Goal: Information Seeking & Learning: Learn about a topic

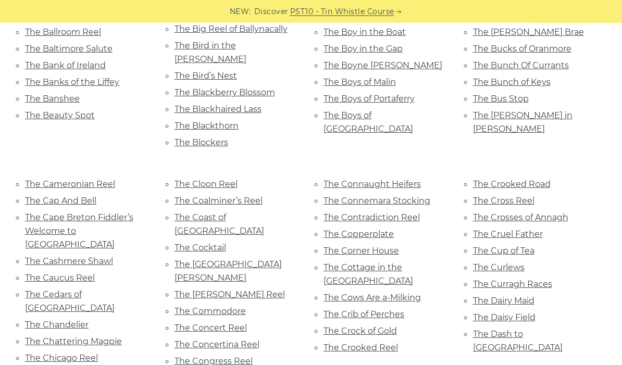
scroll to position [2828, 0]
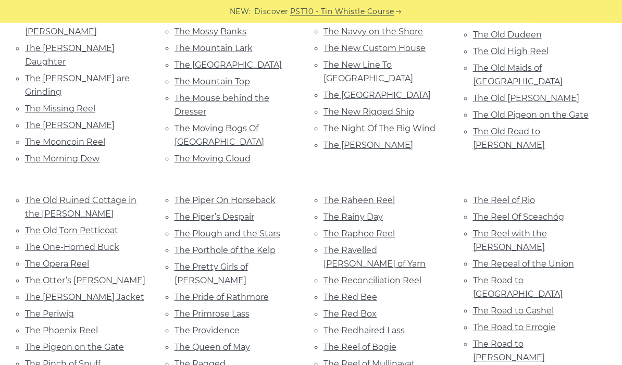
scroll to position [4247, 0]
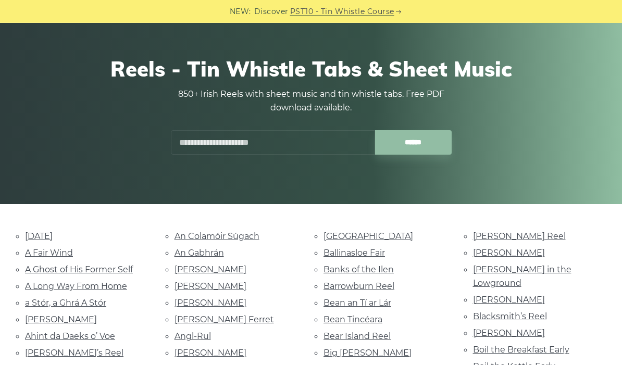
scroll to position [0, 0]
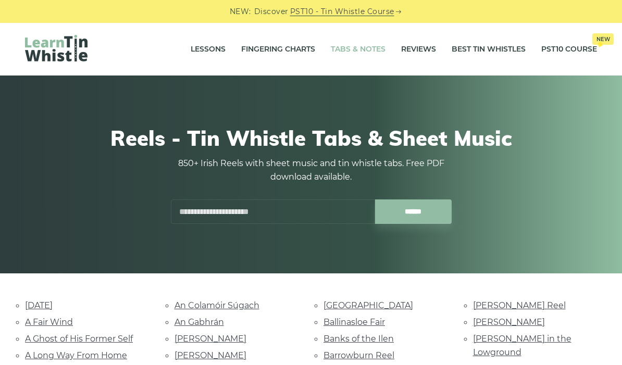
click at [367, 48] on link "Tabs & Notes" at bounding box center [358, 49] width 55 height 26
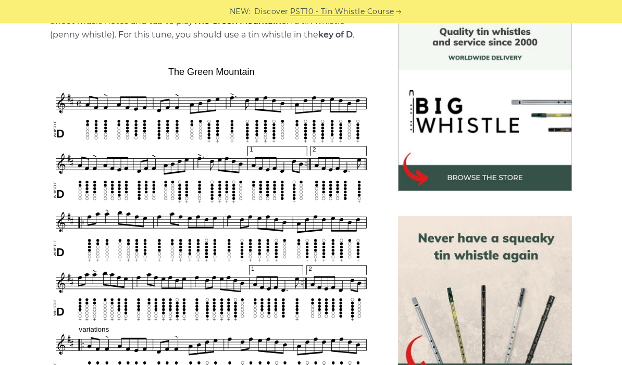
scroll to position [160, 0]
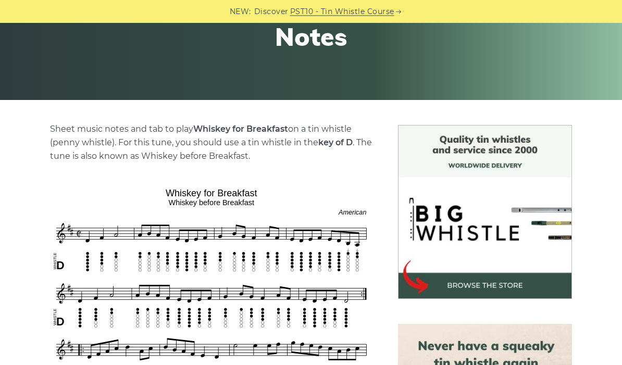
scroll to position [166, 0]
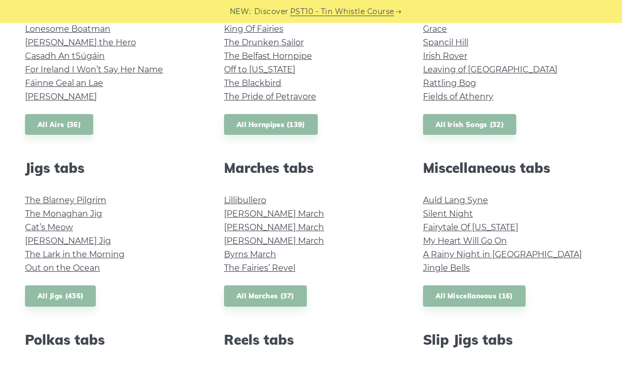
scroll to position [464, 0]
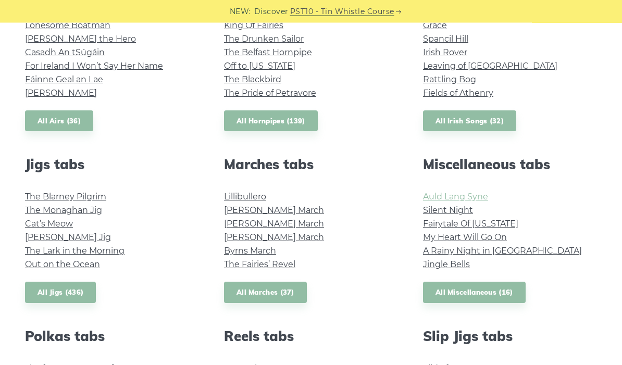
click at [475, 197] on link "Auld Lang Syne" at bounding box center [455, 197] width 65 height 10
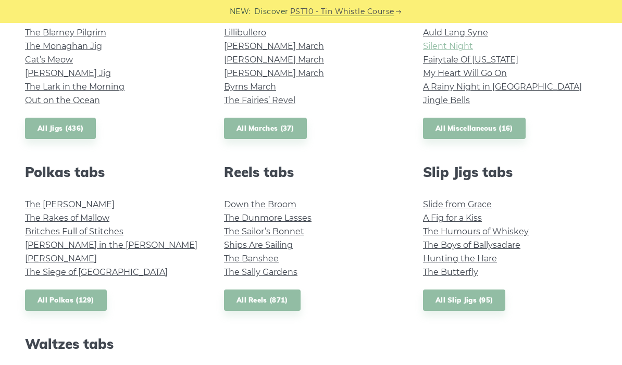
click at [445, 47] on link "Silent Night" at bounding box center [448, 46] width 50 height 10
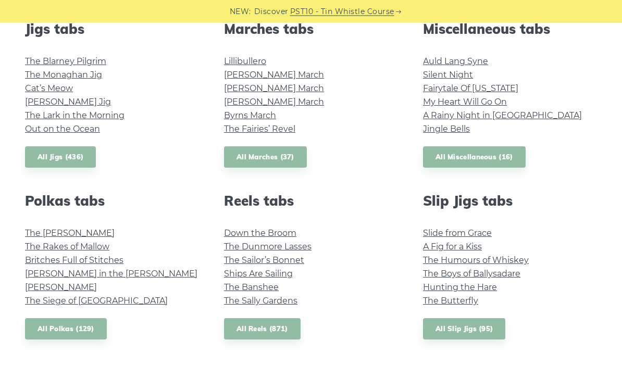
scroll to position [600, 0]
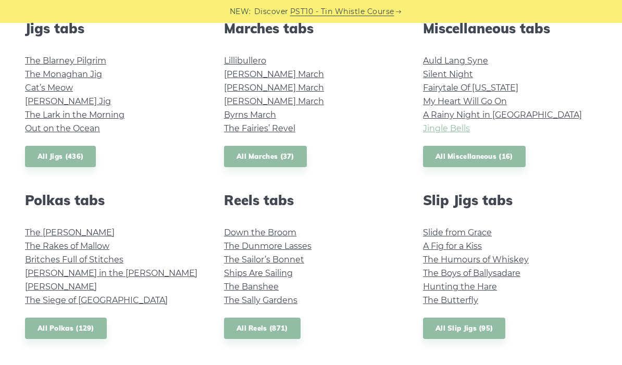
click at [428, 127] on link "Jingle Bells" at bounding box center [446, 128] width 47 height 10
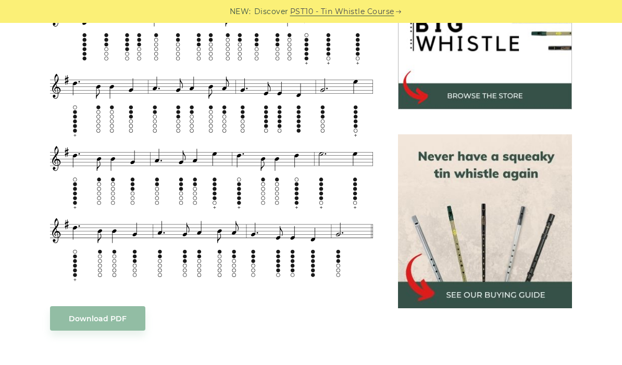
scroll to position [294, 0]
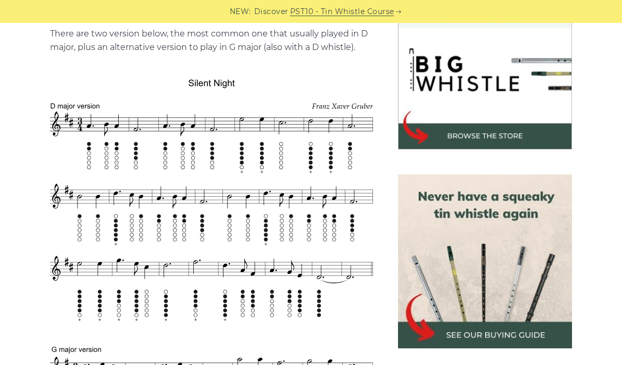
scroll to position [314, 0]
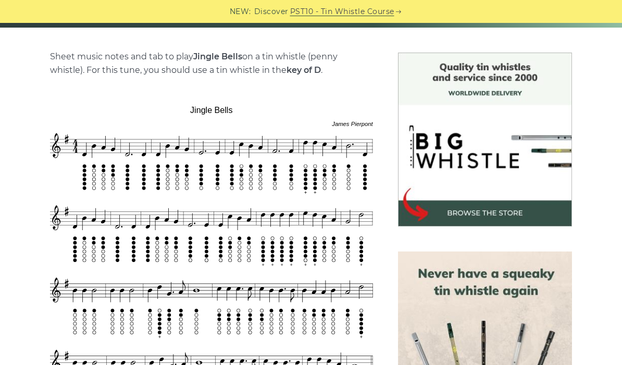
scroll to position [210, 0]
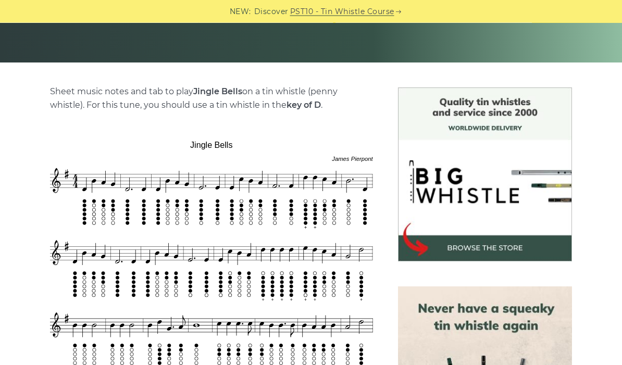
click at [481, 248] on img at bounding box center [485, 175] width 174 height 174
